Goal: Obtain resource: Obtain resource

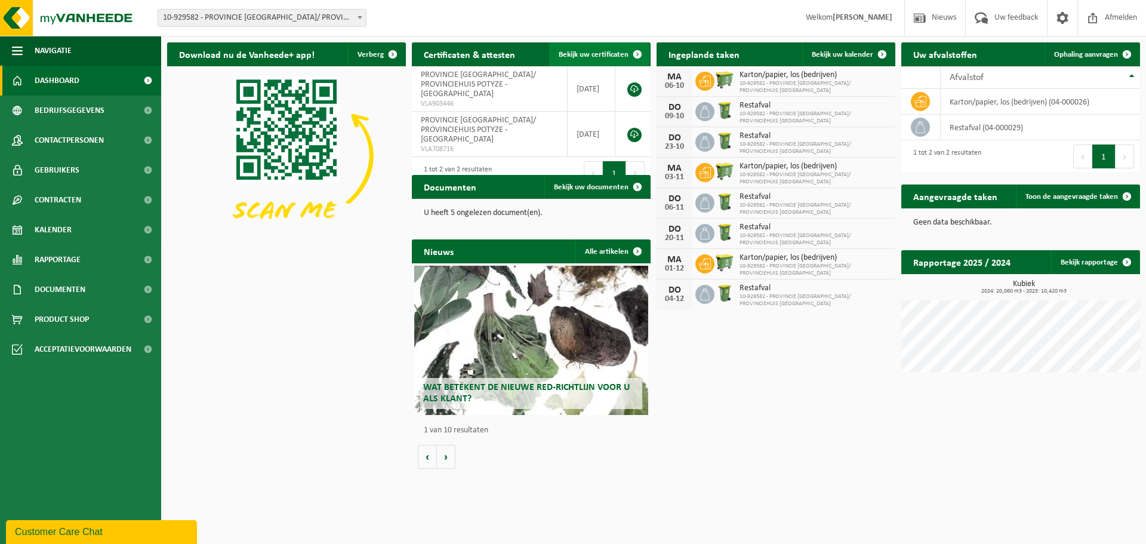
click at [587, 53] on span "Bekijk uw certificaten" at bounding box center [594, 55] width 70 height 8
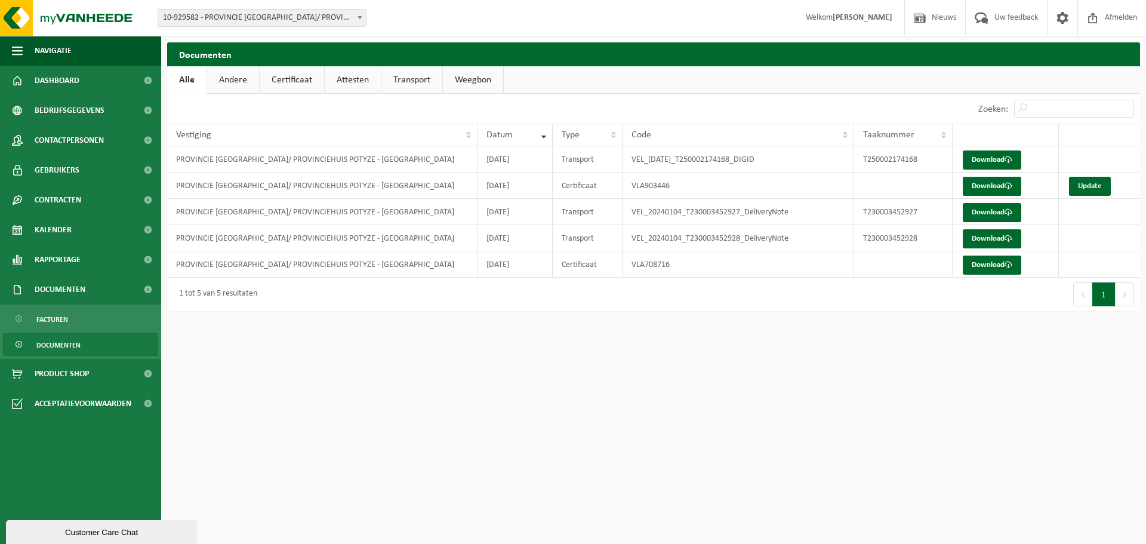
click at [364, 20] on span at bounding box center [360, 18] width 12 height 16
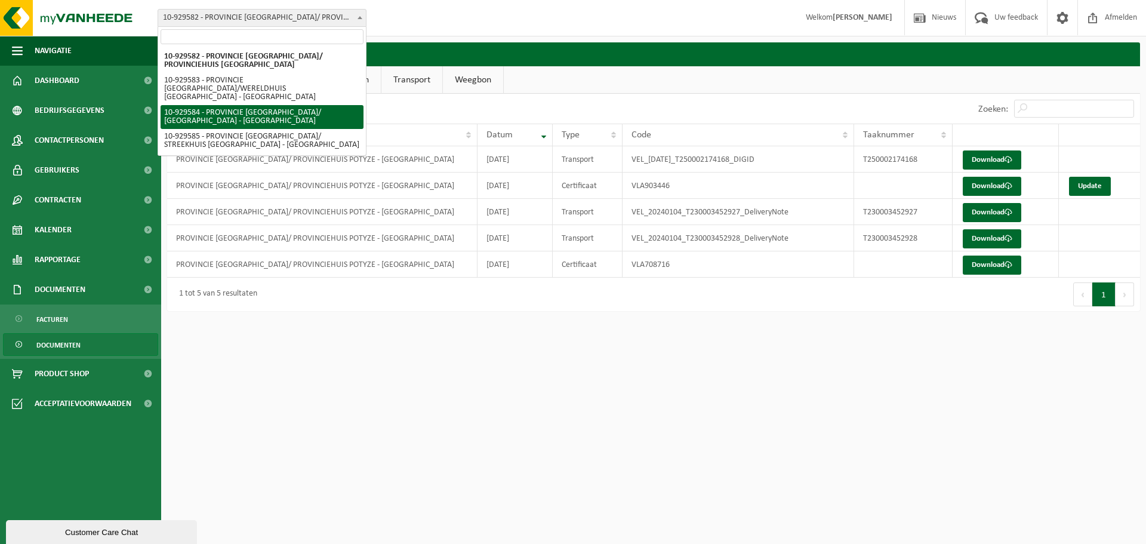
select select "134039"
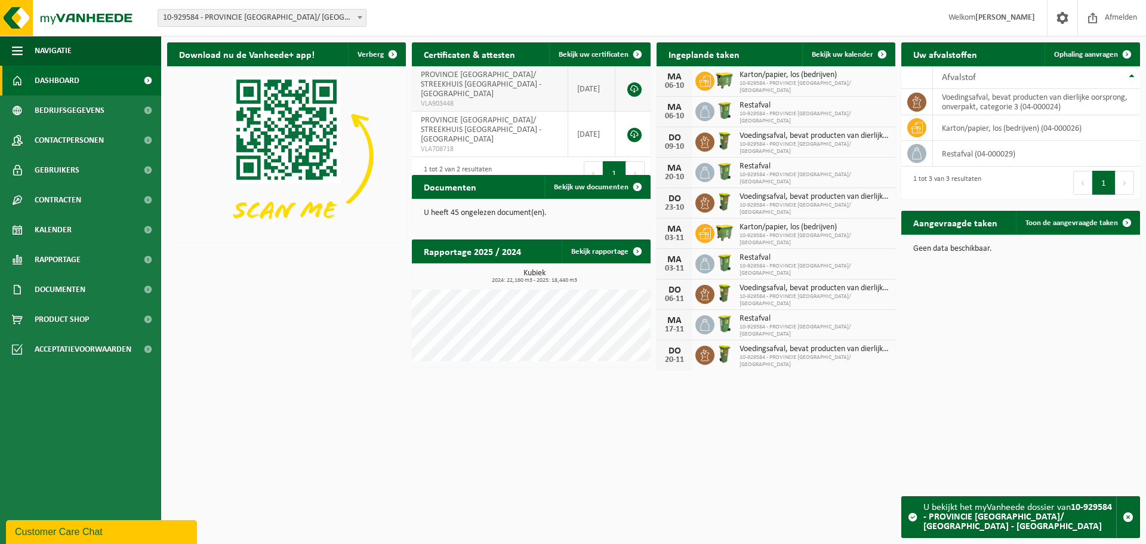
click at [631, 83] on link at bounding box center [634, 89] width 14 height 14
click at [632, 128] on link at bounding box center [634, 135] width 14 height 14
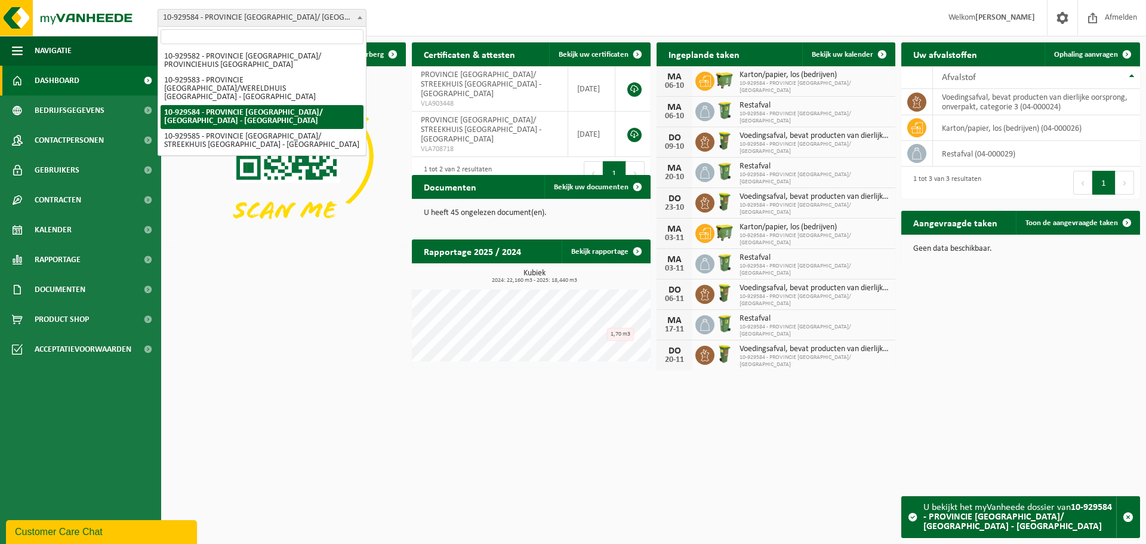
click at [359, 19] on span at bounding box center [360, 18] width 12 height 16
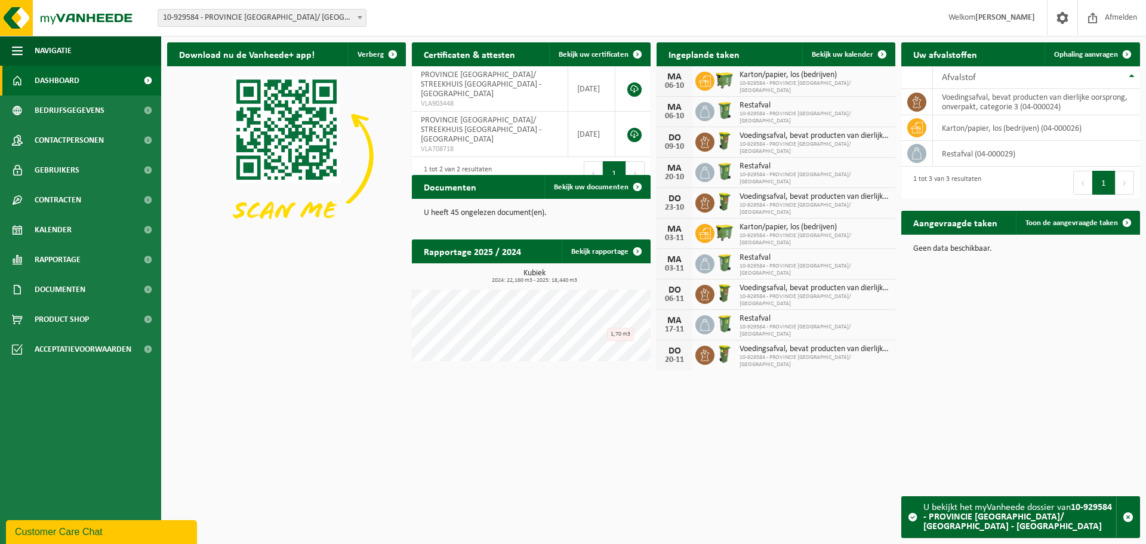
click at [1126, 183] on button "Volgende" at bounding box center [1125, 183] width 19 height 24
click at [356, 19] on span at bounding box center [360, 18] width 12 height 16
click at [393, 11] on div "Vestiging: 10-929582 - PROVINCIE WEST-VLAANDEREN/ PROVINCIEHUIS POTYZE - IEPER …" at bounding box center [573, 18] width 1146 height 36
click at [614, 189] on span "Bekijk uw documenten" at bounding box center [591, 187] width 75 height 8
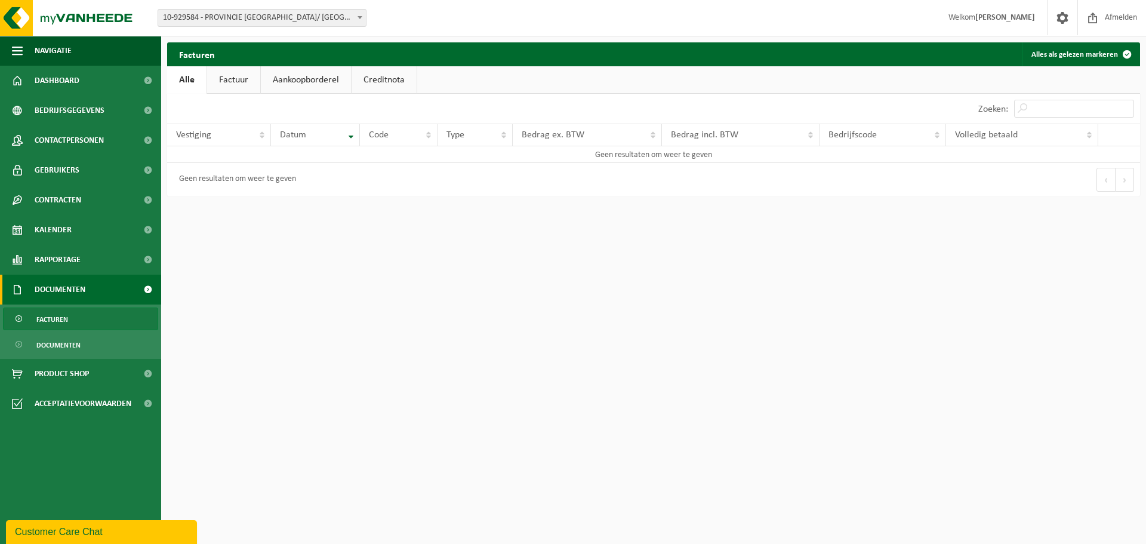
click at [236, 87] on link "Factuur" at bounding box center [233, 79] width 53 height 27
click at [290, 87] on link "Aankoopborderel" at bounding box center [307, 79] width 90 height 27
click at [180, 75] on link "Alle" at bounding box center [186, 79] width 39 height 27
click at [66, 285] on span "Documenten" at bounding box center [60, 290] width 51 height 30
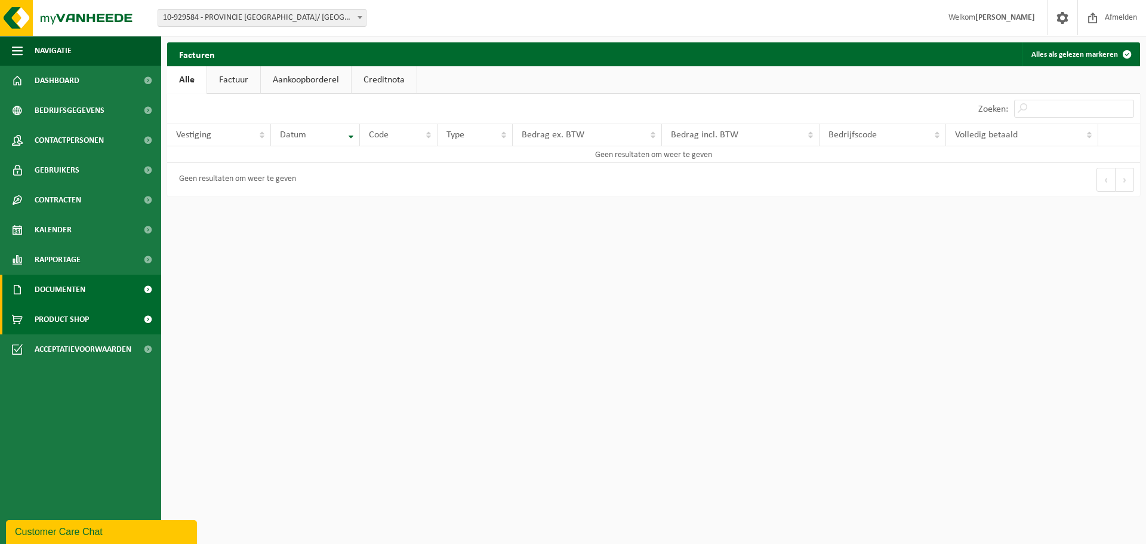
click at [59, 317] on span "Product Shop" at bounding box center [62, 319] width 54 height 30
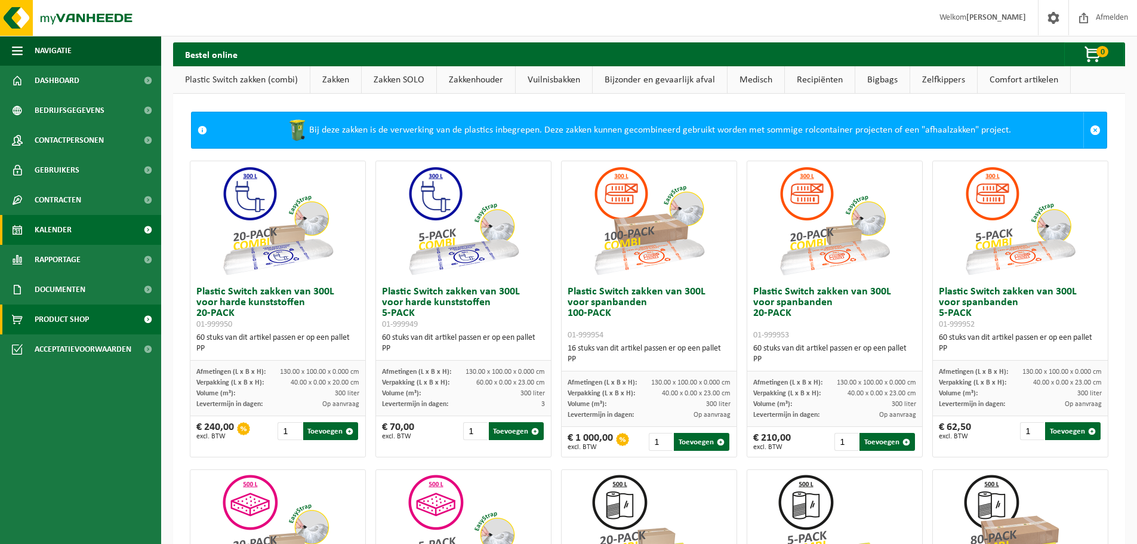
click at [47, 235] on span "Kalender" at bounding box center [53, 230] width 37 height 30
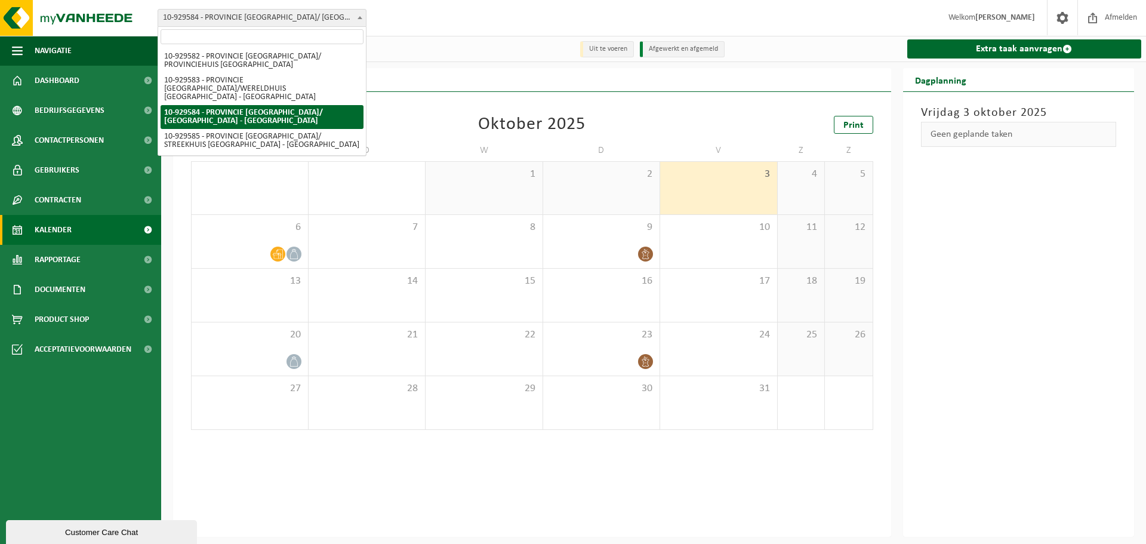
click at [360, 20] on span at bounding box center [360, 18] width 12 height 16
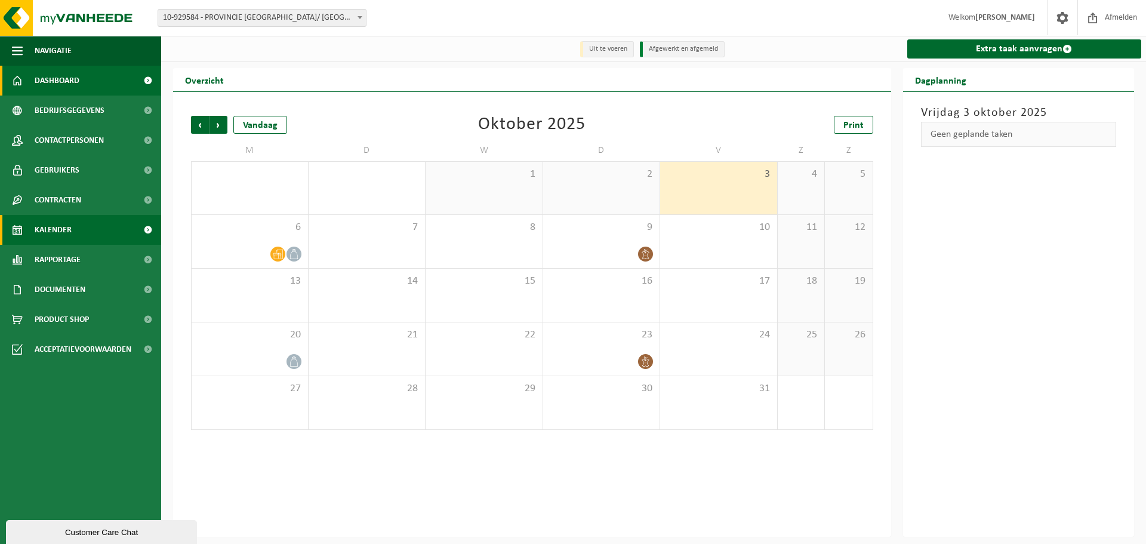
click at [76, 84] on span "Dashboard" at bounding box center [57, 81] width 45 height 30
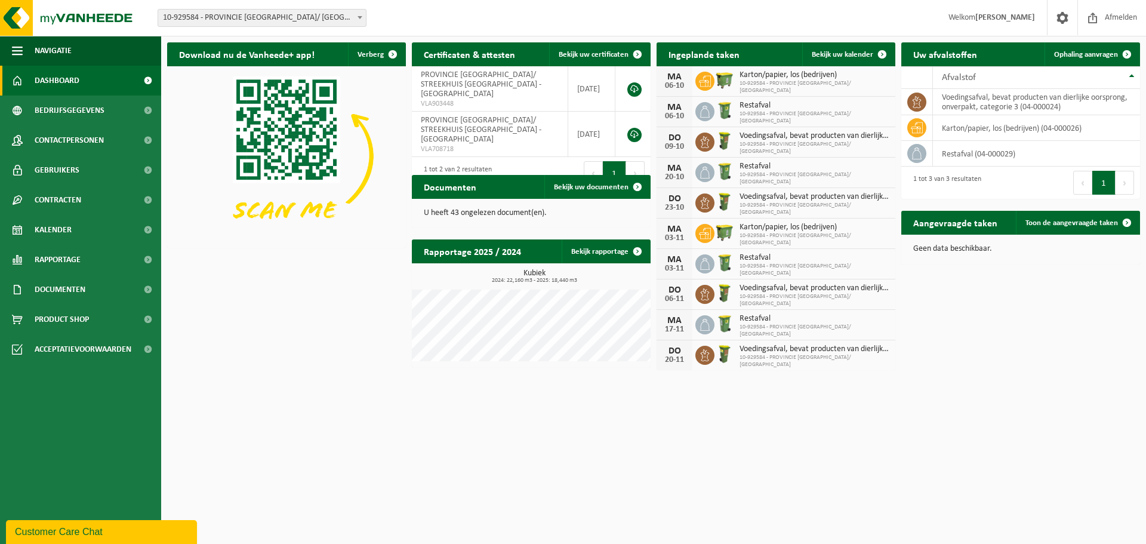
click at [632, 161] on button "Volgende" at bounding box center [635, 173] width 19 height 24
click at [614, 162] on button "1" at bounding box center [614, 173] width 23 height 24
click at [604, 56] on span "Bekijk uw certificaten" at bounding box center [594, 55] width 70 height 8
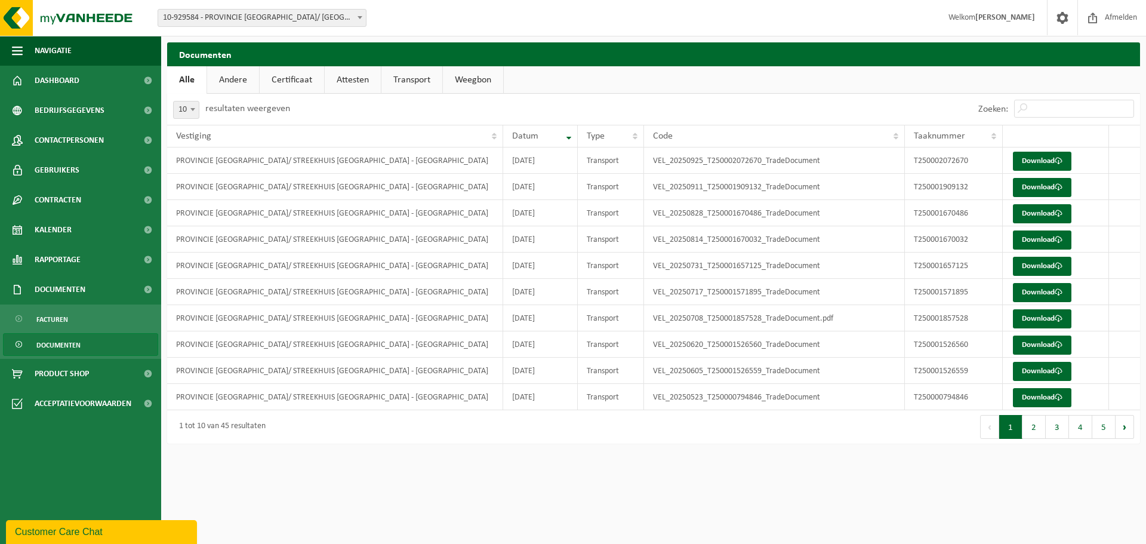
click at [338, 79] on link "Attesten" at bounding box center [353, 79] width 56 height 27
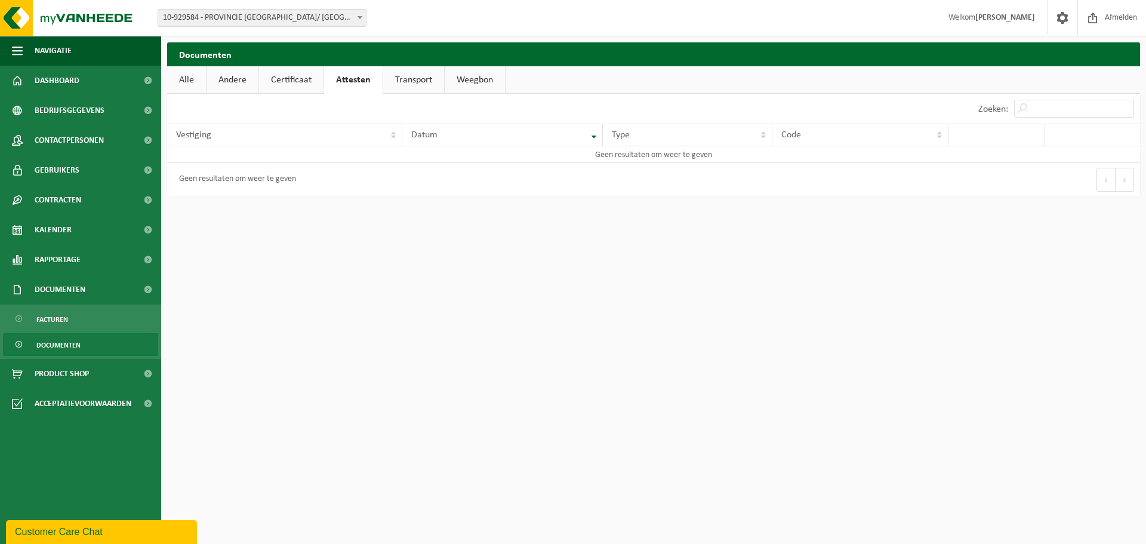
click at [303, 83] on link "Certificaat" at bounding box center [291, 79] width 64 height 27
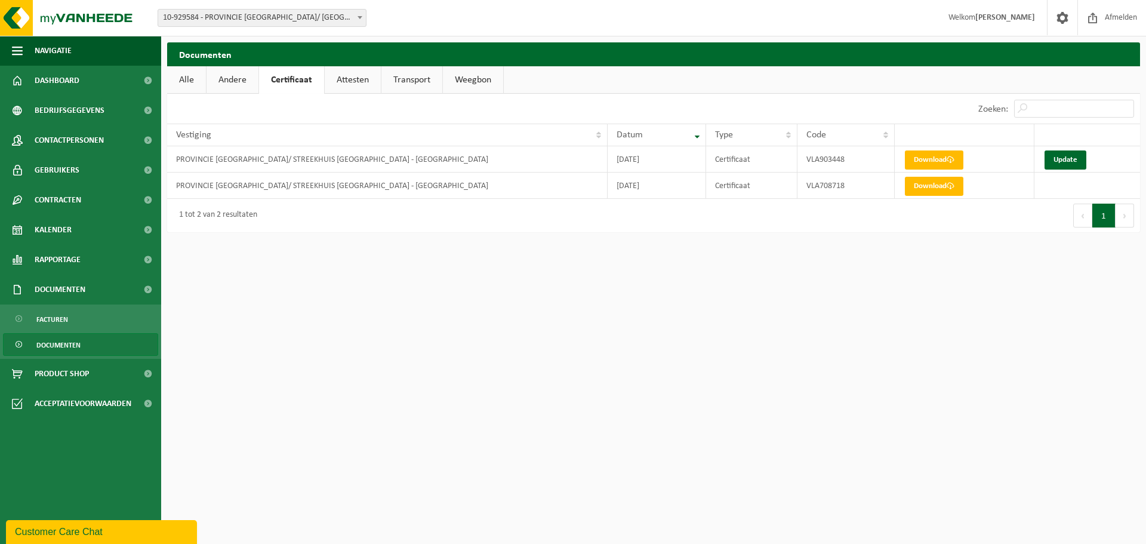
click at [339, 15] on span "10-929584 - PROVINCIE [GEOGRAPHIC_DATA]/ [GEOGRAPHIC_DATA] - [GEOGRAPHIC_DATA]" at bounding box center [262, 18] width 208 height 17
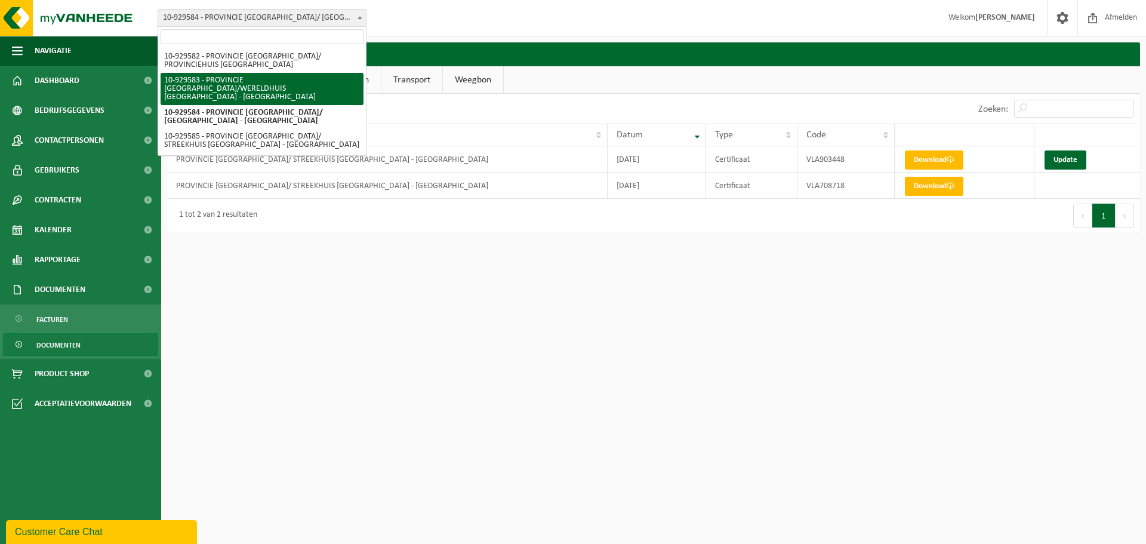
select select "134038"
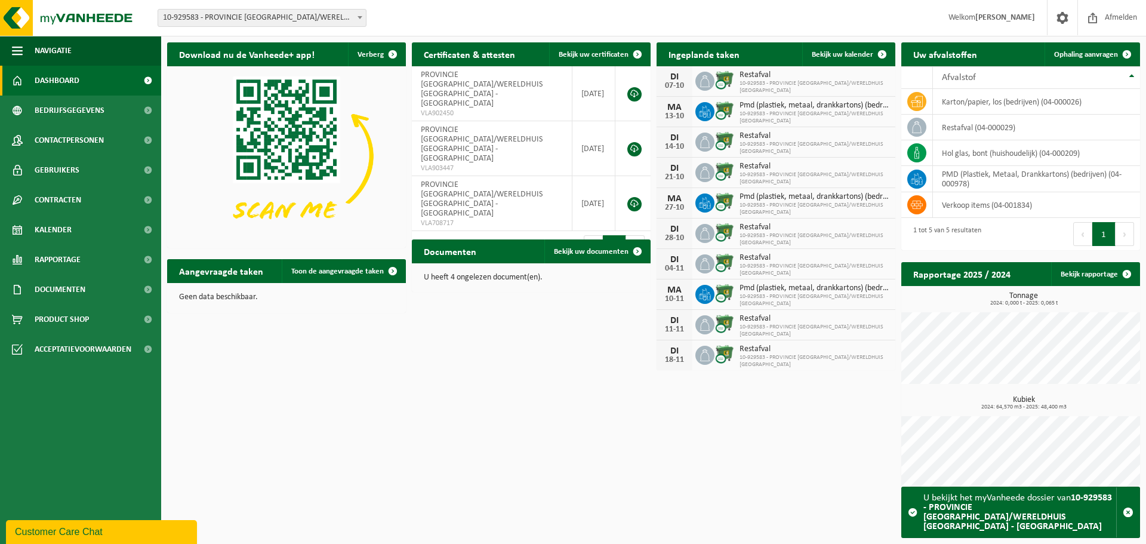
click at [344, 16] on span "10-929583 - PROVINCIE [GEOGRAPHIC_DATA]/WERELDHUIS [GEOGRAPHIC_DATA] - [GEOGRAP…" at bounding box center [262, 18] width 208 height 17
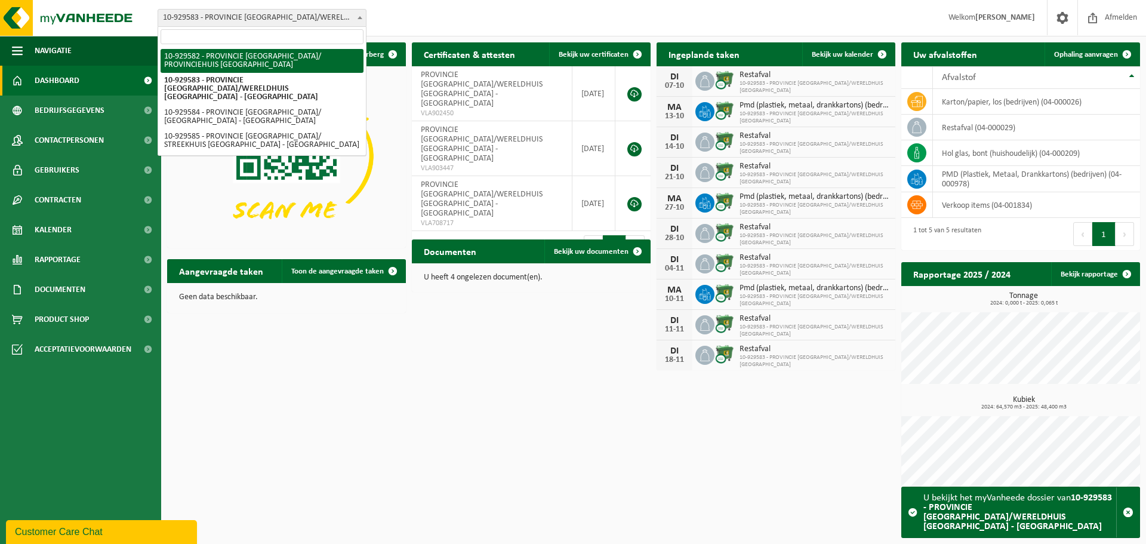
select select "134037"
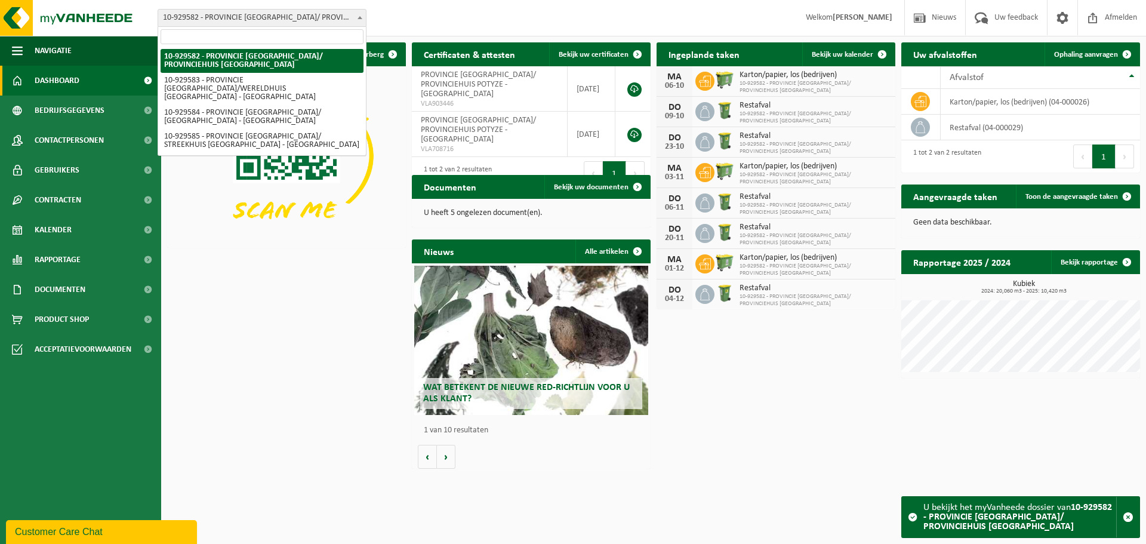
click at [307, 17] on span "10-929582 - PROVINCIE [GEOGRAPHIC_DATA]/ PROVINCIEHUIS [GEOGRAPHIC_DATA]" at bounding box center [262, 18] width 208 height 17
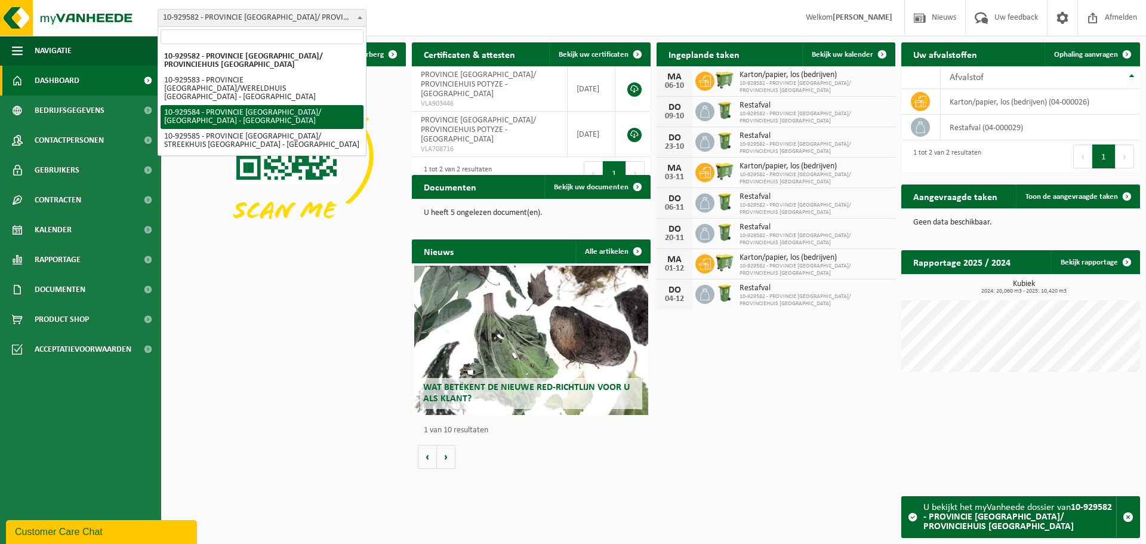
select select "134039"
